Goal: Task Accomplishment & Management: Complete application form

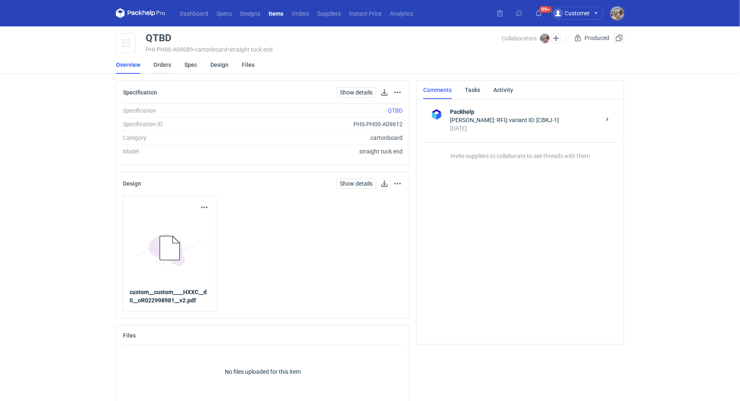
click at [159, 67] on link "Orders" at bounding box center [162, 65] width 18 height 18
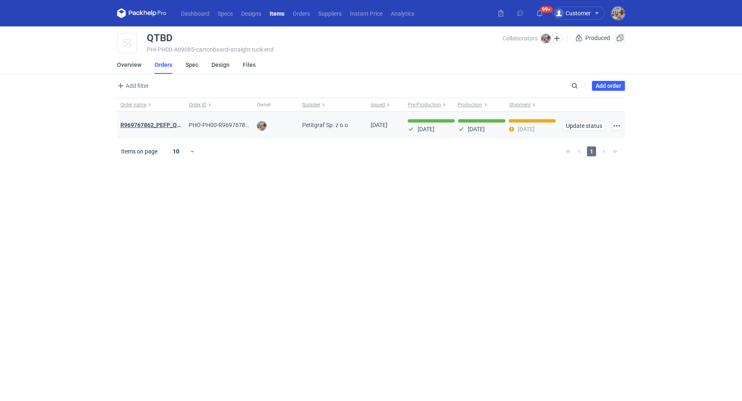
click at [166, 125] on strong "R969767862_PEFP_QTBD" at bounding box center [154, 125] width 68 height 7
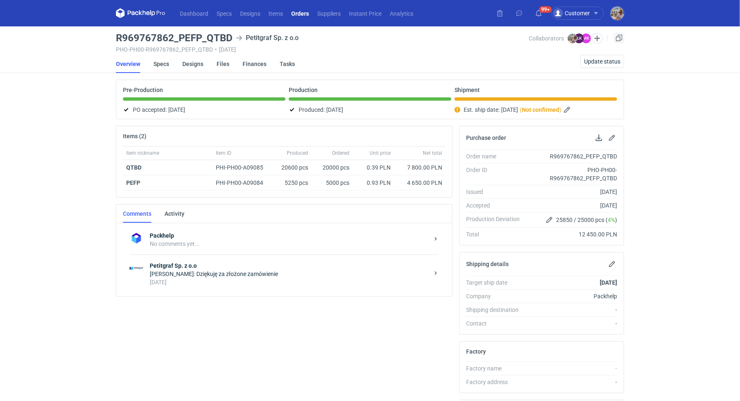
click at [230, 270] on div "Łukasz Kowalski: Dziękuję za złożone zamówienie" at bounding box center [289, 274] width 279 height 8
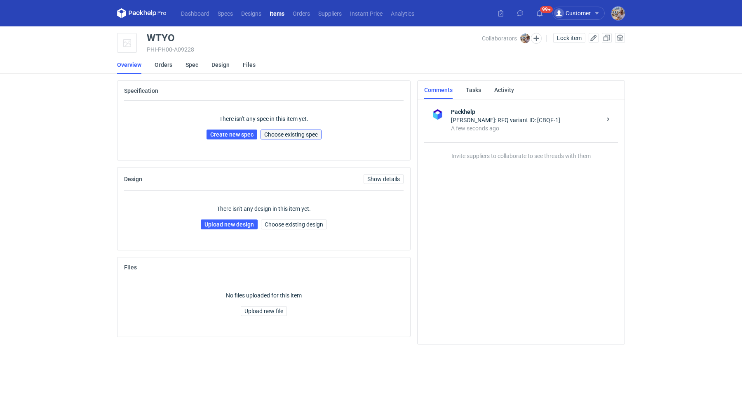
click at [310, 135] on span "Choose existing spec" at bounding box center [291, 135] width 54 height 6
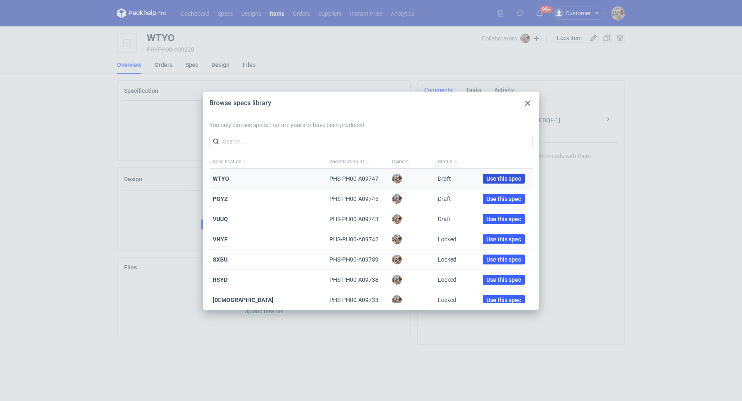
click at [503, 180] on span "Use this spec" at bounding box center [504, 179] width 35 height 6
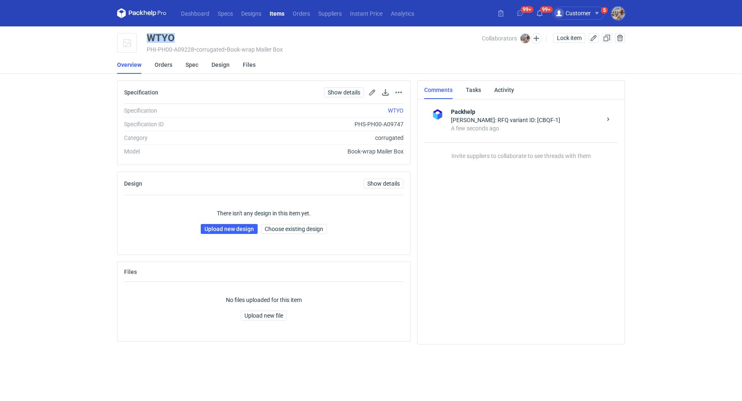
drag, startPoint x: 176, startPoint y: 36, endPoint x: 147, endPoint y: 39, distance: 29.0
click at [147, 39] on div "WTYO" at bounding box center [314, 38] width 335 height 10
copy div "WTYO"
click at [225, 230] on link "Upload new design" at bounding box center [229, 229] width 57 height 10
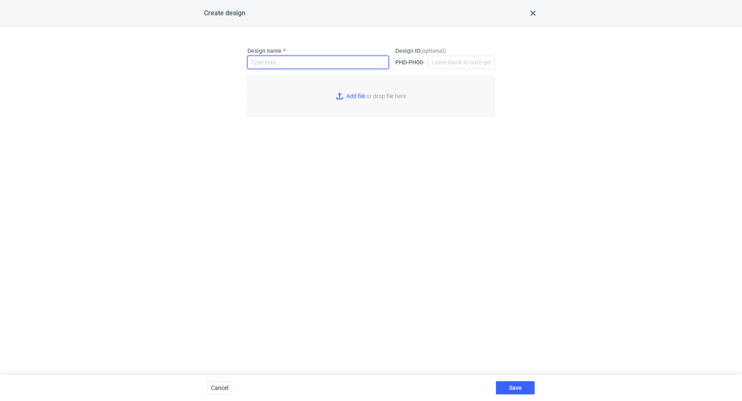
click at [299, 61] on input "Design name" at bounding box center [317, 62] width 141 height 13
paste input "WTYO"
type input "WTYO"
click at [347, 93] on input "Add file or drop file here" at bounding box center [370, 95] width 247 height 41
type input "C:\fakepath\ostro__custom____DXWX__d0__oR868072707.pdf"
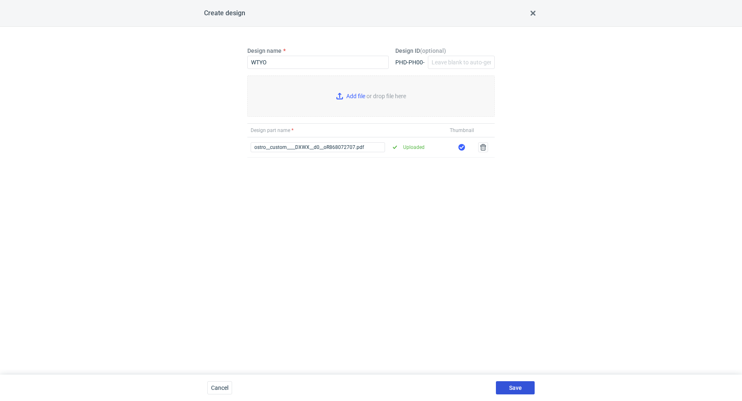
click at [517, 391] on button "Save" at bounding box center [515, 387] width 39 height 13
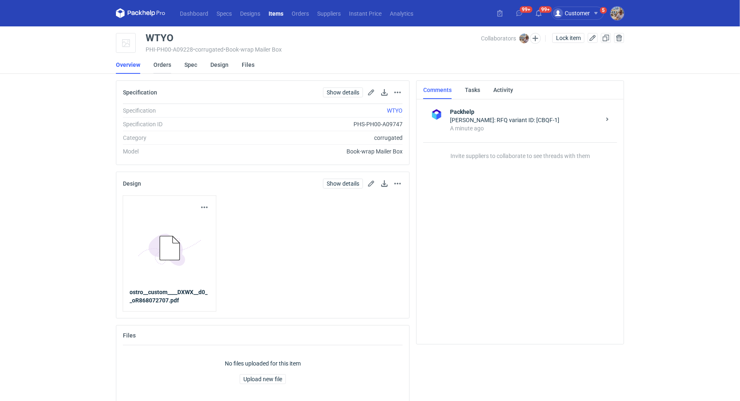
click at [164, 64] on link "Orders" at bounding box center [162, 65] width 18 height 18
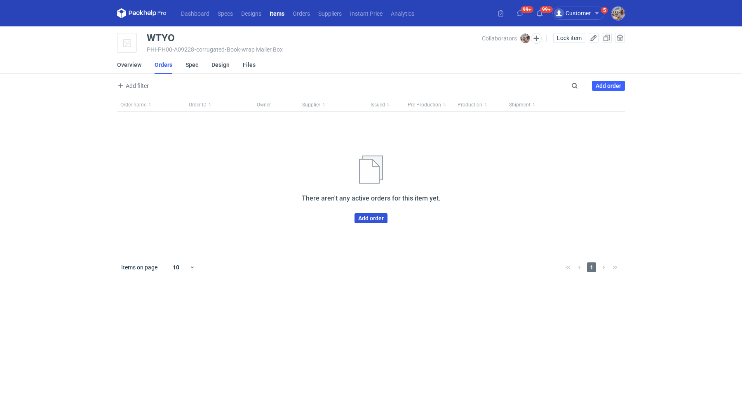
click at [375, 217] on link "Add order" at bounding box center [371, 218] width 33 height 10
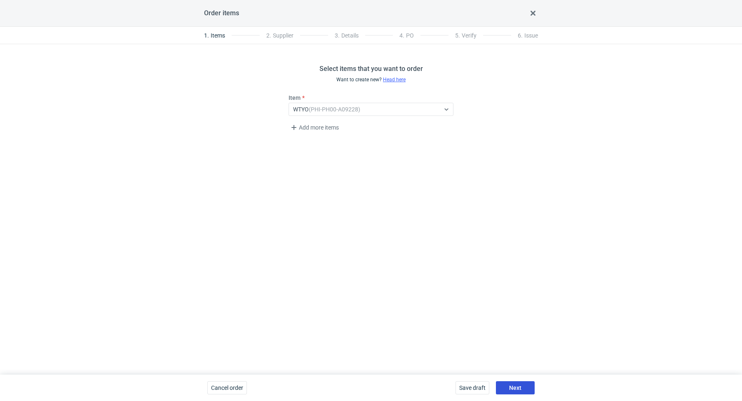
click at [528, 383] on button "Next" at bounding box center [515, 387] width 39 height 13
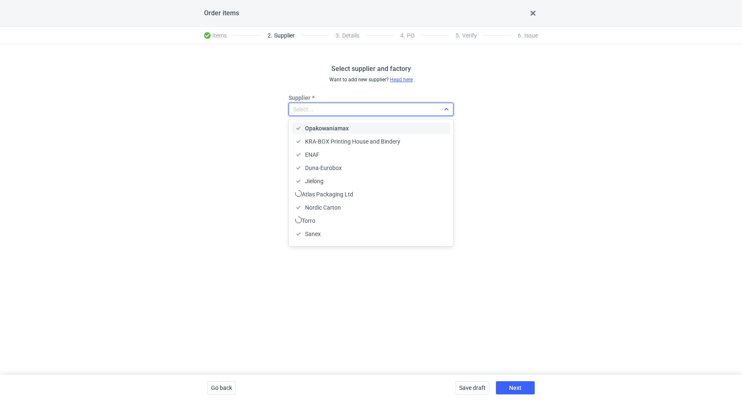
click at [332, 106] on div "Select..." at bounding box center [364, 109] width 151 height 12
type input "marex"
click at [333, 127] on div "Marex" at bounding box center [371, 128] width 152 height 8
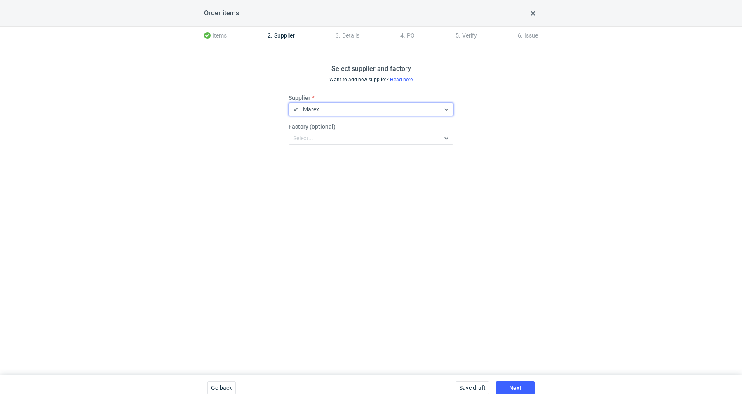
click at [397, 230] on div "Select supplier and factory Want to add new supplier? Head here Supplier option…" at bounding box center [371, 209] width 742 height 330
click at [522, 384] on button "Next" at bounding box center [515, 387] width 39 height 13
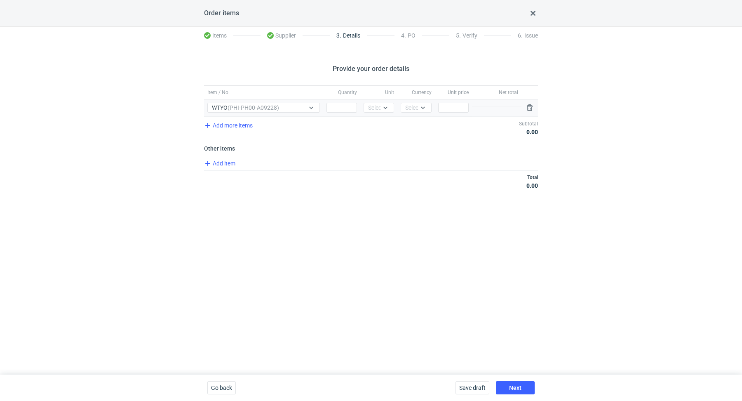
click at [339, 115] on div "Quantity" at bounding box center [341, 107] width 37 height 17
click at [338, 110] on input "Quantity" at bounding box center [342, 108] width 31 height 10
paste input "3000"
type input "3000"
click at [382, 107] on icon at bounding box center [385, 107] width 7 height 7
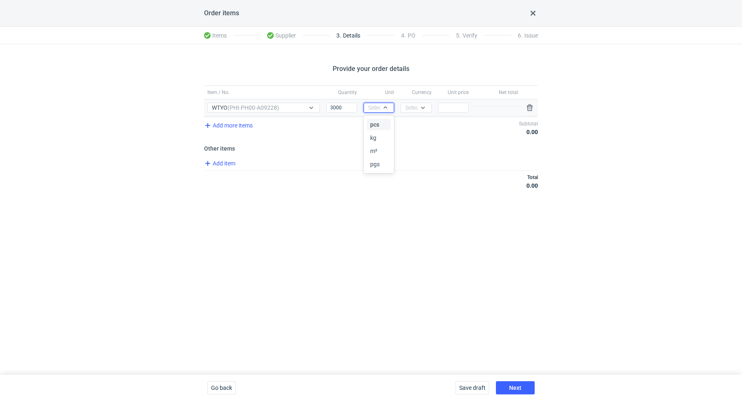
click at [383, 126] on div "pcs" at bounding box center [378, 124] width 17 height 8
click at [414, 101] on div "Currency Select..." at bounding box center [415, 107] width 37 height 17
click at [415, 108] on div "Select..." at bounding box center [415, 107] width 20 height 8
click at [417, 125] on span "PLN" at bounding box center [412, 124] width 11 height 8
click at [456, 109] on input "Price" at bounding box center [453, 108] width 31 height 10
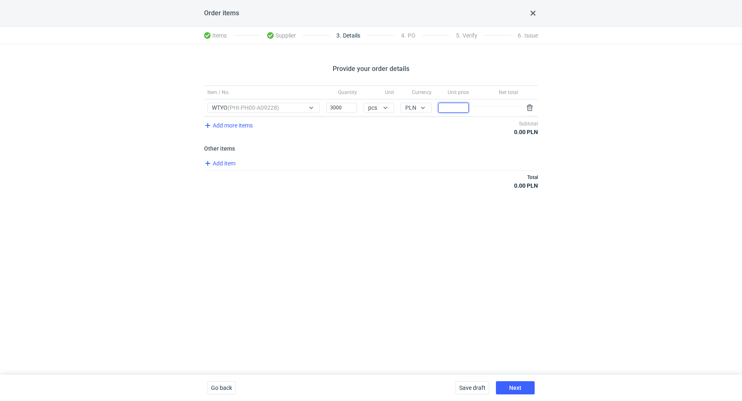
paste input "0.67"
type input "0.67"
click at [517, 386] on span "Next" at bounding box center [515, 388] width 12 height 6
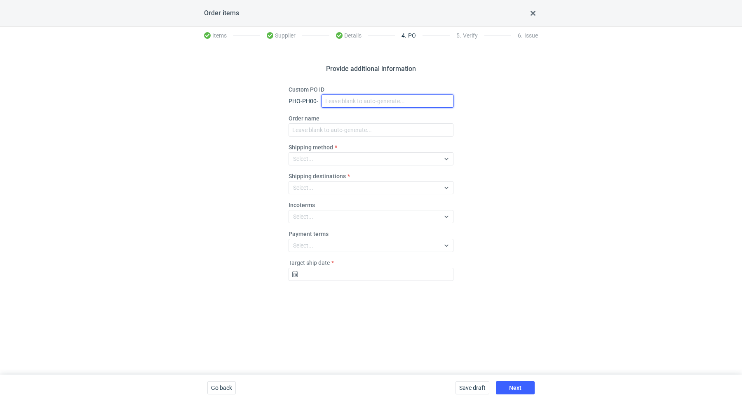
click at [359, 98] on input "Custom PO ID" at bounding box center [388, 100] width 132 height 13
paste input "R691420342"
paste input "WTYO"
drag, startPoint x: 386, startPoint y: 97, endPoint x: 377, endPoint y: 103, distance: 10.8
click at [377, 103] on input "R691420342_WTYO" at bounding box center [388, 100] width 132 height 13
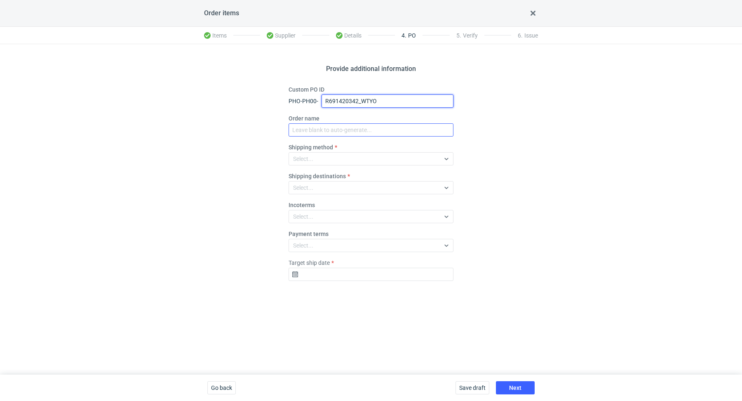
type input "R691420342_WTYO"
click at [355, 129] on input "Order name" at bounding box center [371, 129] width 165 height 13
paste input "R691420342_WTYO"
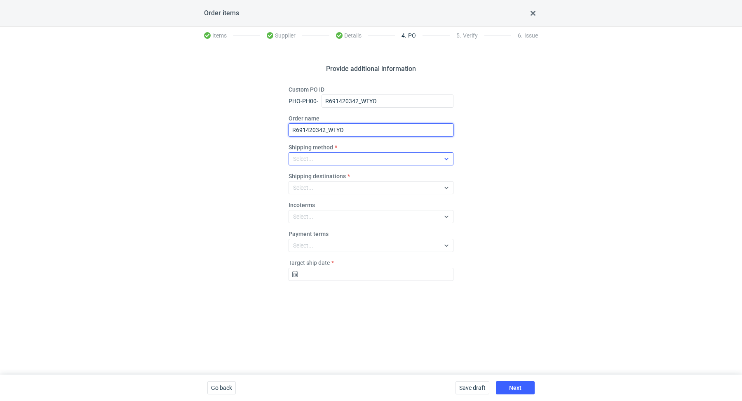
type input "R691420342_WTYO"
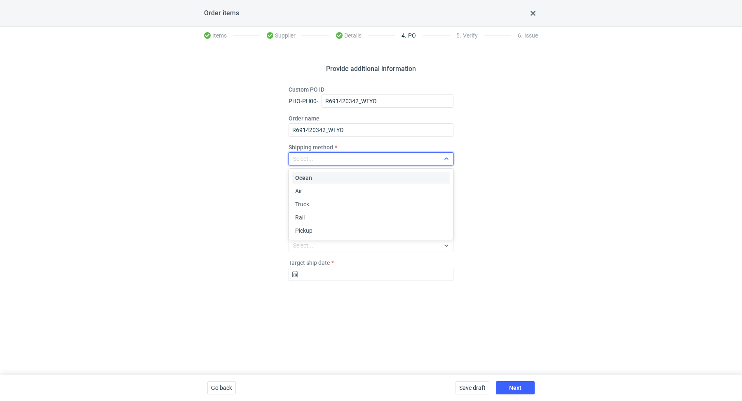
click at [355, 157] on div "Select..." at bounding box center [364, 159] width 151 height 12
click at [342, 230] on div "Pickup" at bounding box center [371, 230] width 152 height 8
click at [332, 271] on input "Target ship date" at bounding box center [371, 274] width 165 height 13
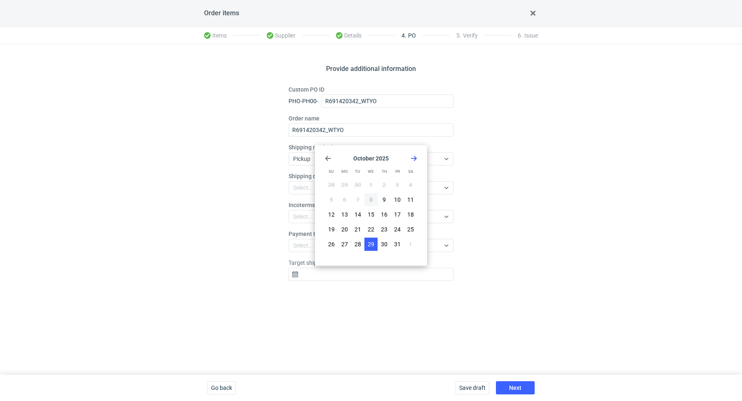
click at [373, 238] on button "29" at bounding box center [370, 244] width 13 height 13
type input "[DATE]"
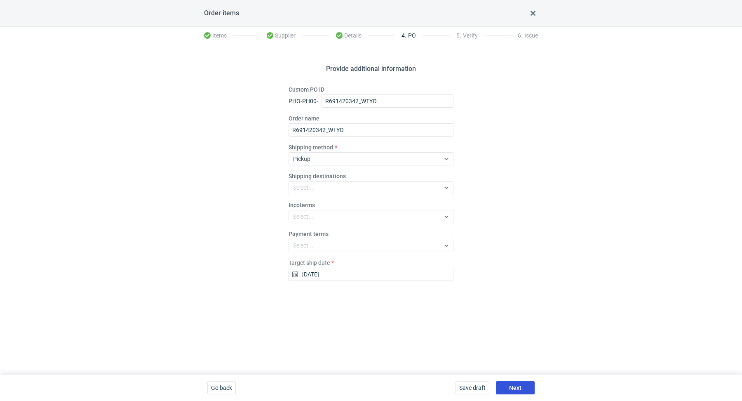
click at [510, 387] on span "Next" at bounding box center [515, 388] width 12 height 6
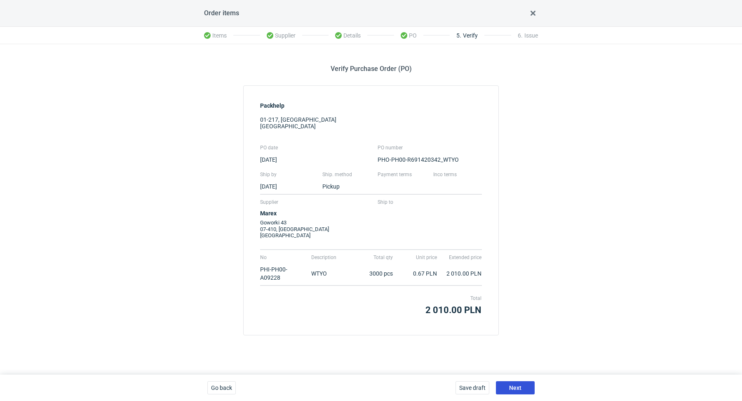
click at [520, 390] on span "Next" at bounding box center [515, 388] width 12 height 6
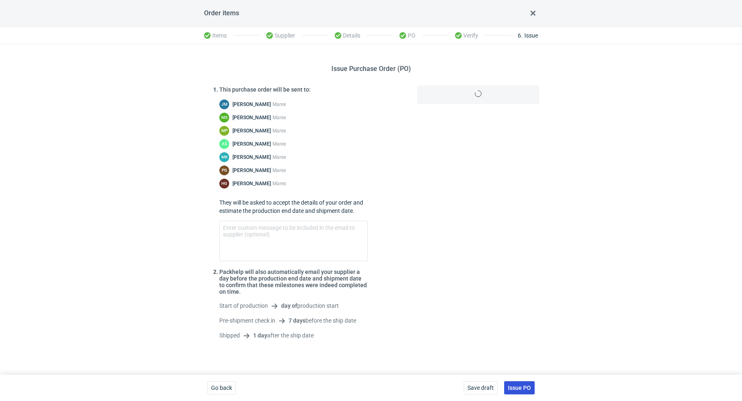
click at [520, 390] on span "Issue PO" at bounding box center [519, 388] width 23 height 6
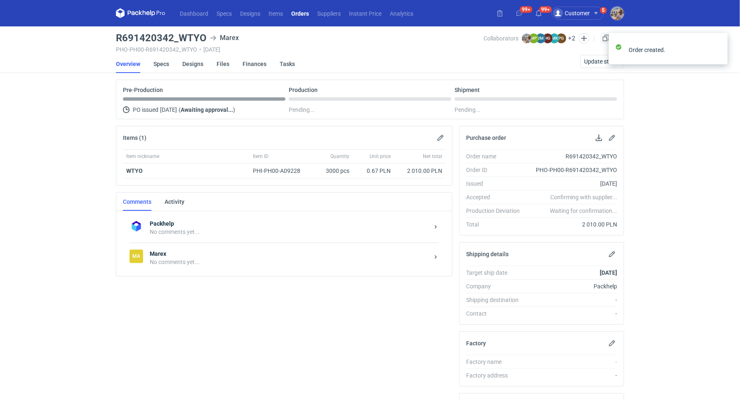
click at [231, 270] on div "[PERSON_NAME] No comments yet..." at bounding box center [283, 257] width 309 height 30
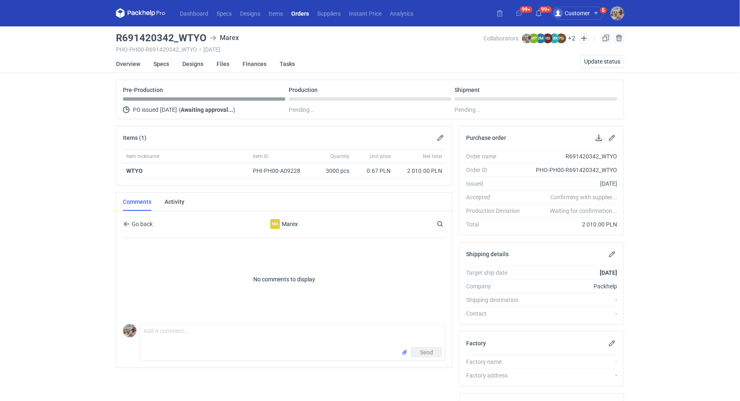
click at [189, 350] on div "Send" at bounding box center [292, 353] width 305 height 13
click at [192, 343] on textarea "Comment message" at bounding box center [292, 335] width 305 height 23
paste textarea "Powtórka zlecenia R868072707_DXWX"
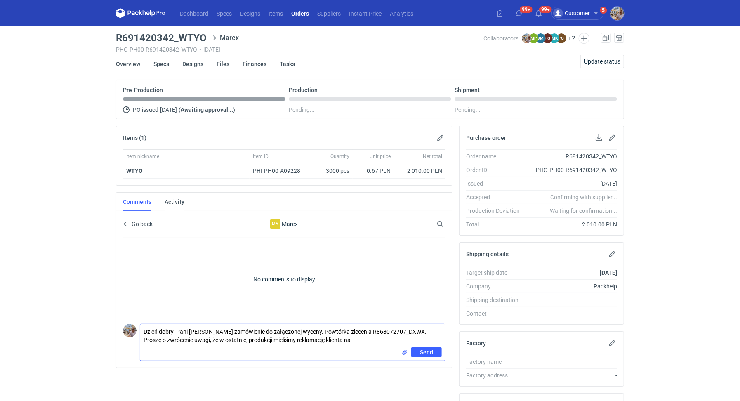
paste textarea "grafiki które były ukryte w plikach i które nie powinny się tam znajdować. [PER…"
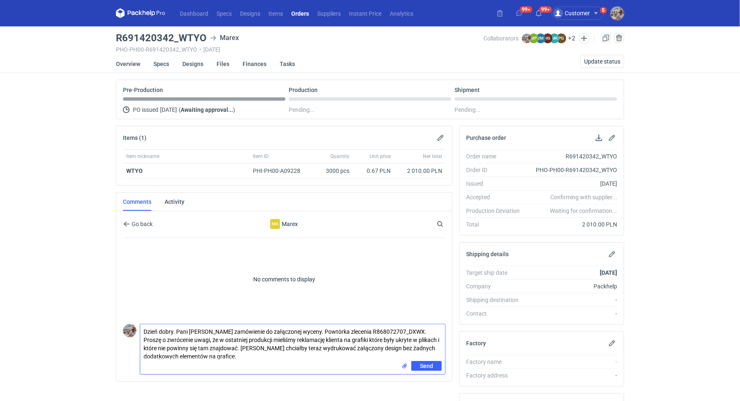
click at [442, 339] on textarea "Dzień dobry. Pani [PERSON_NAME] zamówienie do załączonej wyceny. Powtórka zlece…" at bounding box center [292, 342] width 305 height 37
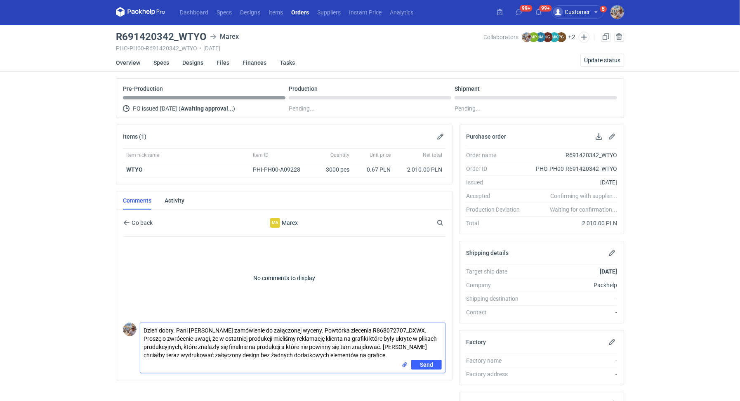
scroll to position [2, 0]
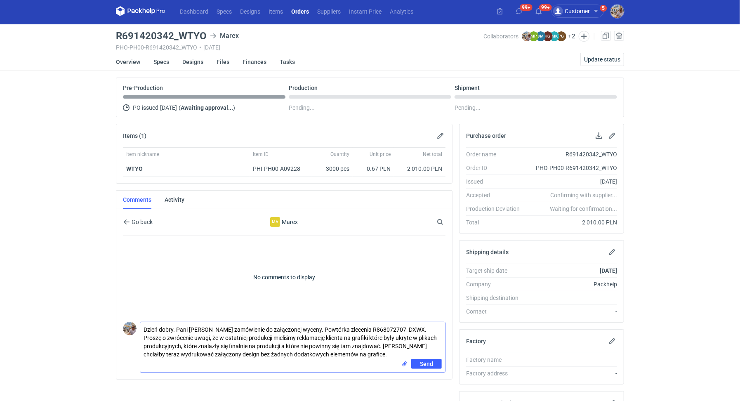
type textarea "Dzień dobry. Pani [PERSON_NAME] zamówienie do załączonej wyceny. Powtórka zlece…"
click at [404, 361] on input "file" at bounding box center [404, 364] width 7 height 9
click at [432, 390] on span "Send" at bounding box center [426, 393] width 13 height 6
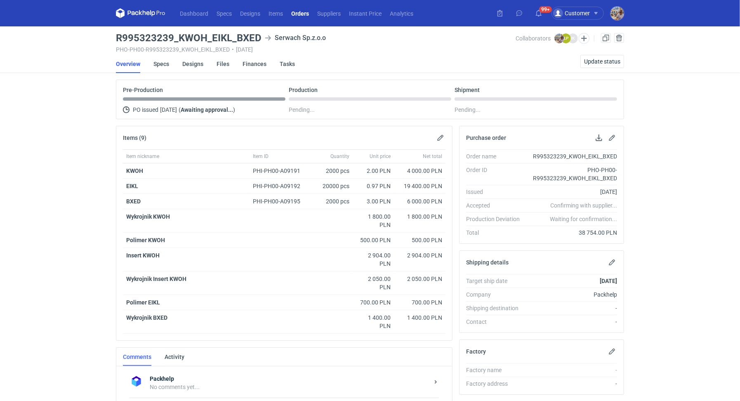
scroll to position [146, 0]
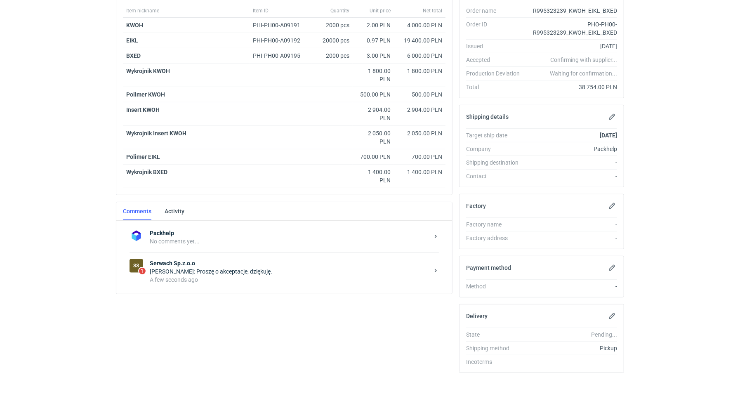
click at [281, 267] on div "Łukasz Postawa: Proszę o akceptacje, dziękuję." at bounding box center [289, 271] width 279 height 8
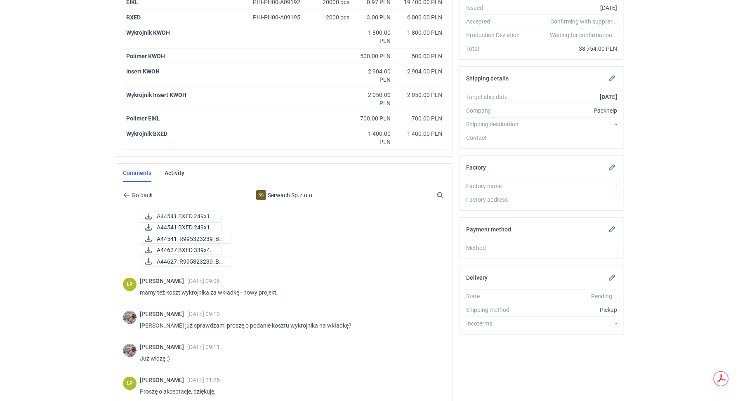
scroll to position [620, 0]
